Goal: Check status: Check status

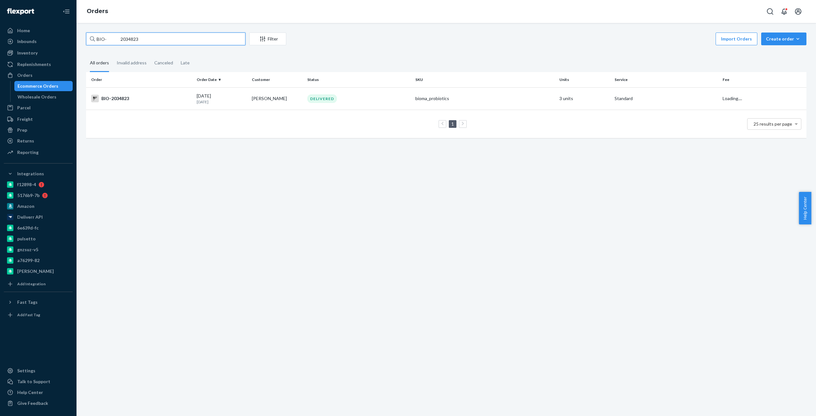
click at [129, 39] on input "BIO- 2034823" at bounding box center [165, 39] width 159 height 13
paste input "286255"
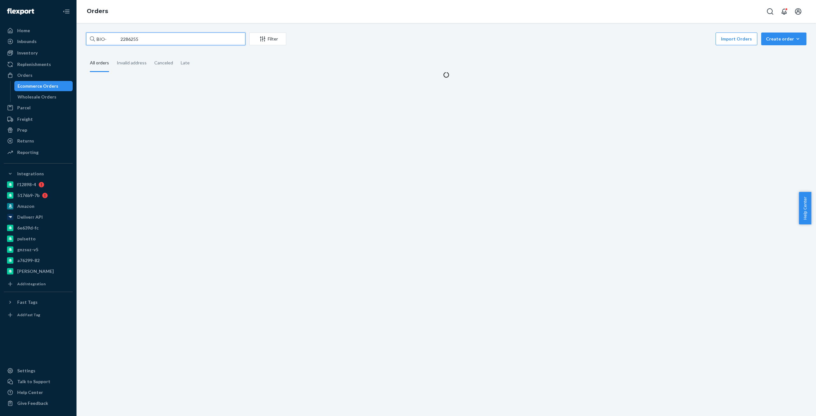
type input "BIO- 2286255"
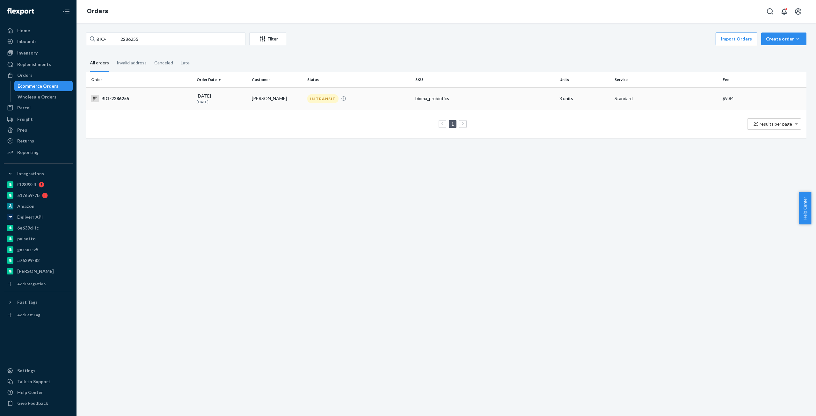
click at [134, 93] on td "BIO-2286255" at bounding box center [140, 98] width 108 height 22
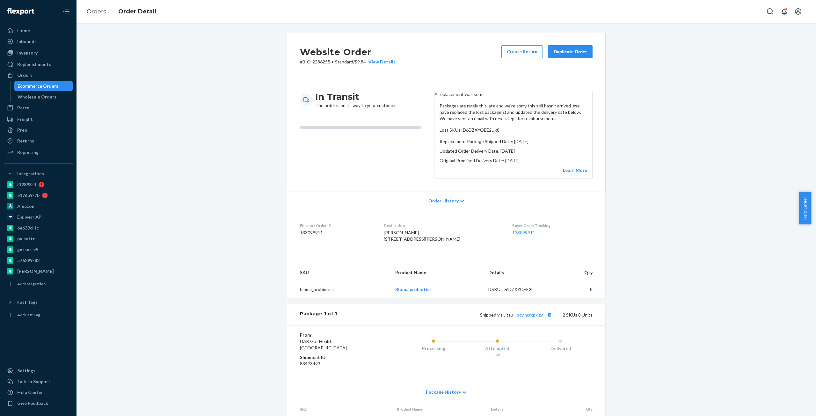
click at [476, 133] on p "Lost SKUs: D6DZXYQEE2L x8" at bounding box center [514, 130] width 148 height 6
click at [493, 133] on p "Lost SKUs: D6DZXYQEE2L x8" at bounding box center [514, 130] width 148 height 6
copy p "D6DZXYQEE2L x8"
click at [526, 318] on link "bcylmgxpklzv" at bounding box center [530, 314] width 26 height 5
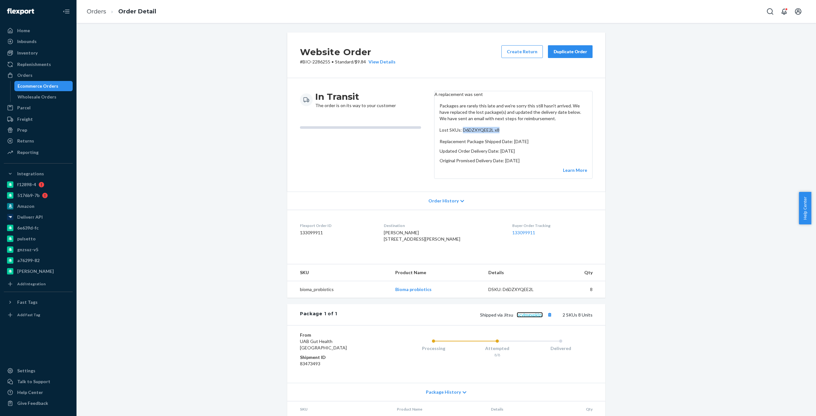
copy p "D6DZXYQEE2L x8"
click at [456, 203] on div "Order History" at bounding box center [446, 201] width 318 height 18
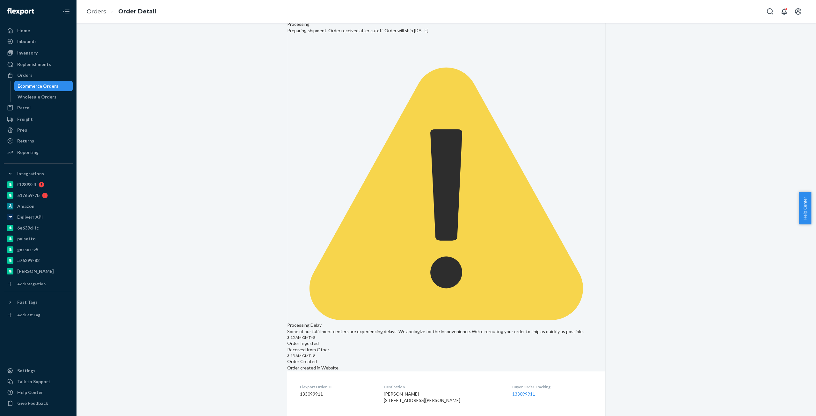
scroll to position [351, 0]
